Goal: Transaction & Acquisition: Purchase product/service

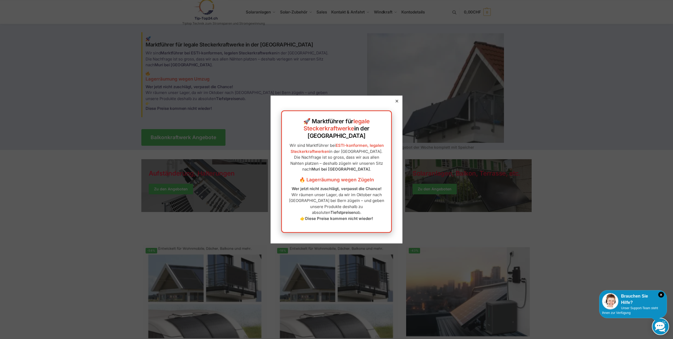
click at [396, 102] on icon at bounding box center [397, 101] width 3 height 3
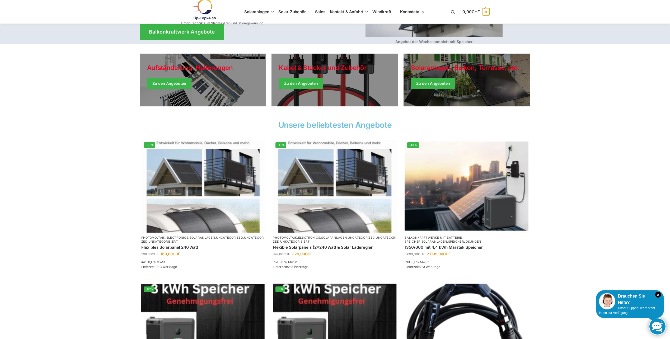
scroll to position [132, 0]
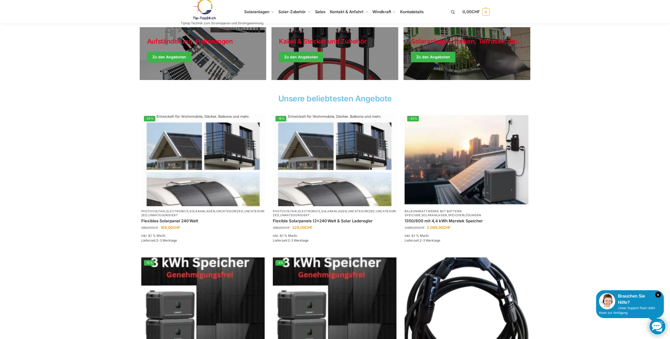
click at [73, 122] on section "-58% Photovoltaik , Electronics , Solaranlagen , Uncategorized , Uncategorized …" at bounding box center [335, 260] width 670 height 302
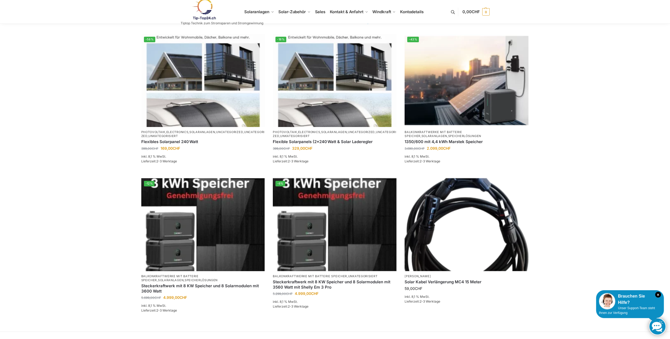
scroll to position [238, 0]
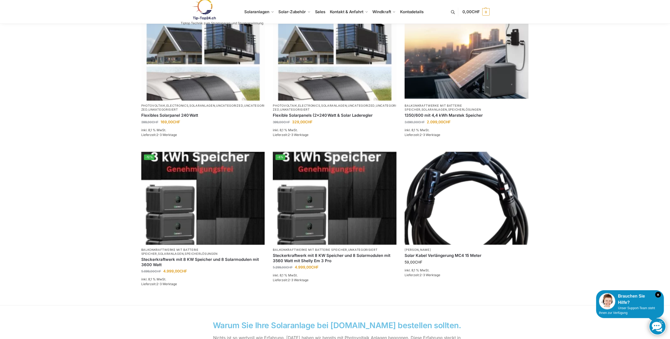
click at [592, 166] on section "-58% Photovoltaik , Electronics , Solaranlagen , Uncategorized , Uncategorized …" at bounding box center [335, 154] width 670 height 302
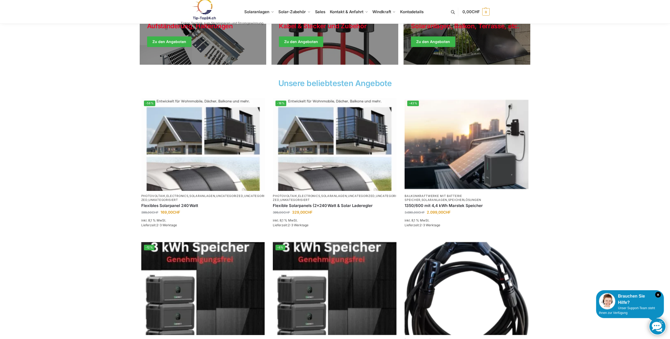
scroll to position [0, 0]
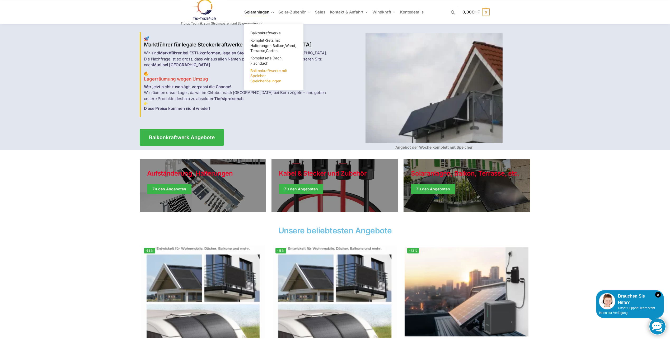
click at [259, 70] on span "Balkonkraftwerke mit Speicher Speicherlösungen" at bounding box center [268, 75] width 37 height 15
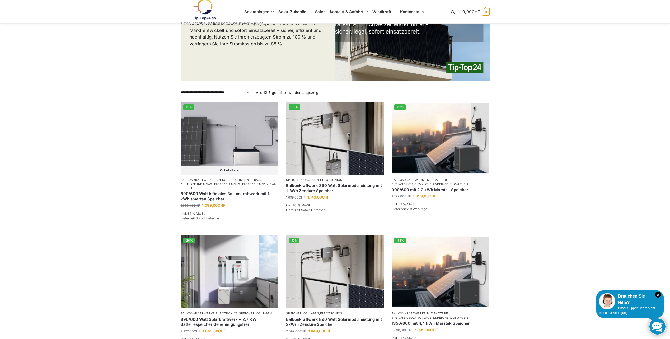
scroll to position [106, 0]
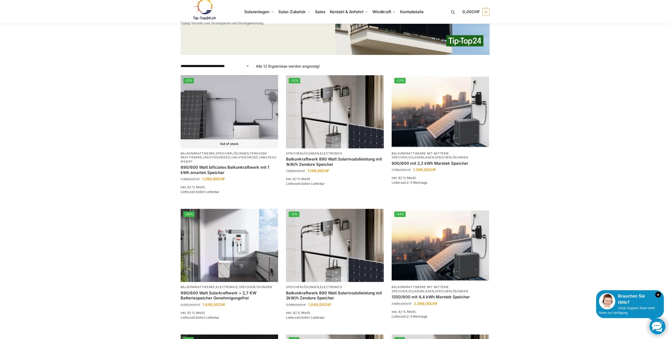
click at [98, 130] on div "**********" at bounding box center [335, 327] width 670 height 818
click at [148, 156] on div "**********" at bounding box center [335, 327] width 670 height 818
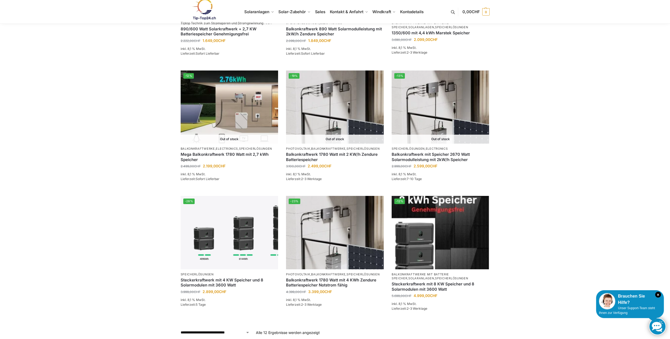
scroll to position [396, 0]
